Goal: Share content

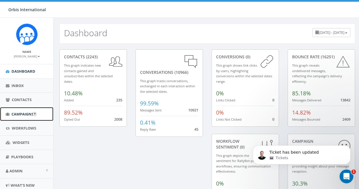
click at [26, 111] on span "Campaigns" at bounding box center [22, 113] width 22 height 5
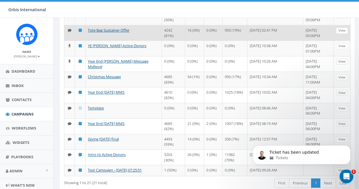
scroll to position [249, 0]
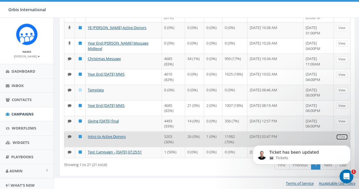
click at [342, 134] on link "View" at bounding box center [342, 137] width 12 height 6
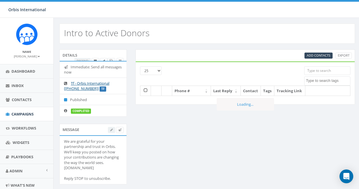
select select
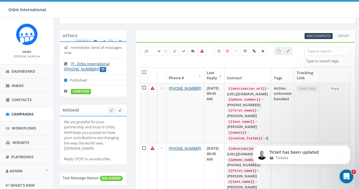
scroll to position [29, 0]
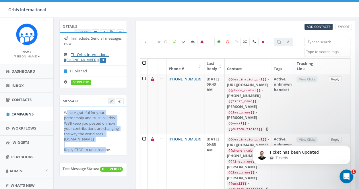
drag, startPoint x: 64, startPoint y: 110, endPoint x: 117, endPoint y: 152, distance: 66.8
click at [117, 152] on li "We are grateful for your partnership and trust in Orbis. We’ll keep you posted …" at bounding box center [93, 131] width 67 height 49
copy div "We are grateful for your partnership and trust in Orbis. We’ll keep you posted …"
